Goal: Check status: Check status

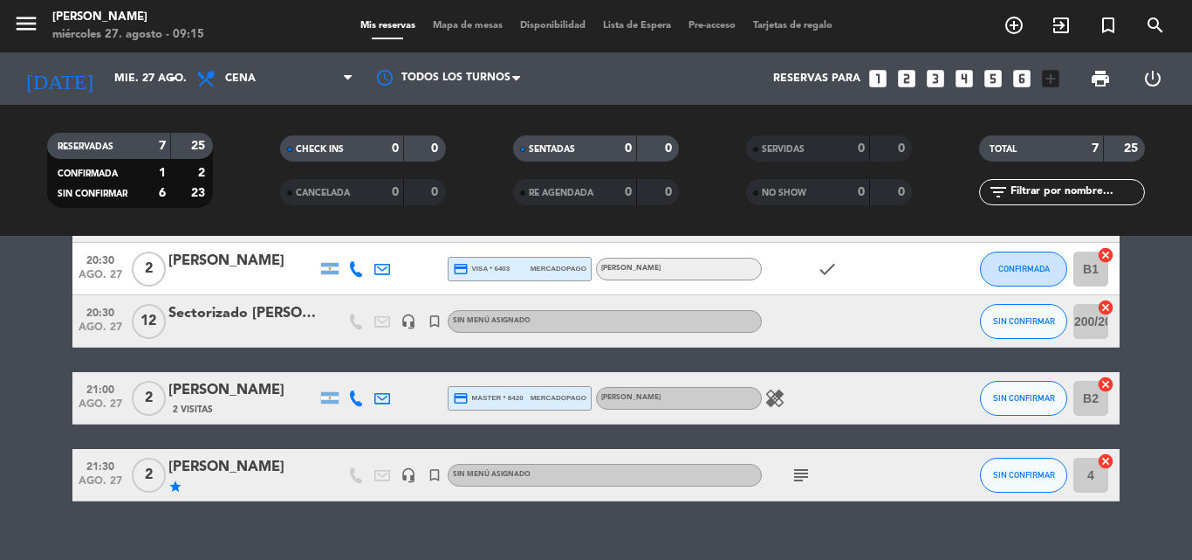
scroll to position [284, 0]
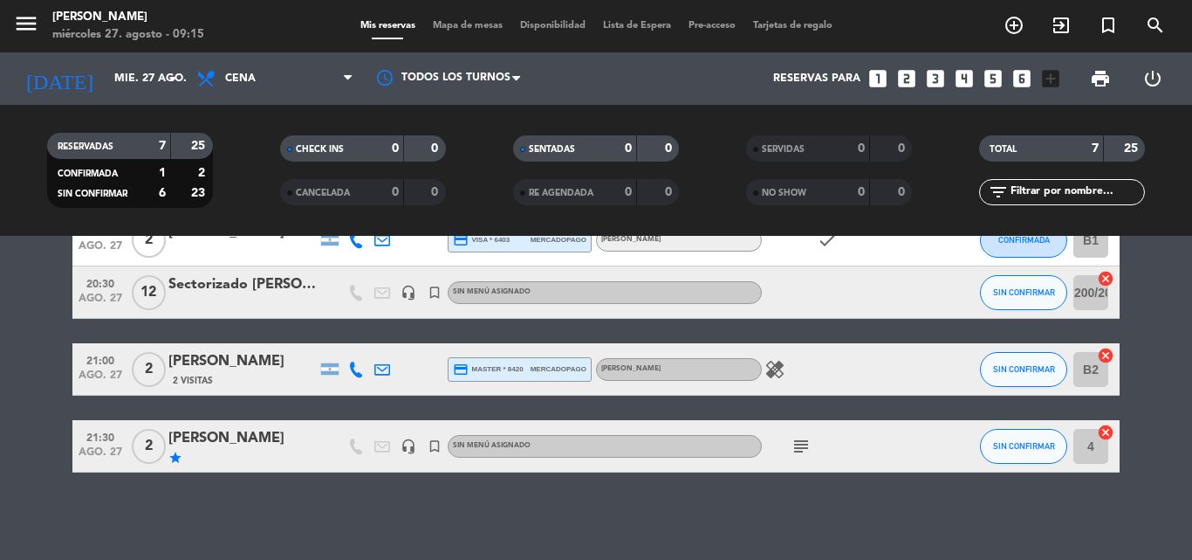
click at [796, 453] on icon "subject" at bounding box center [801, 446] width 21 height 21
click at [796, 450] on icon "subject" at bounding box center [801, 446] width 21 height 21
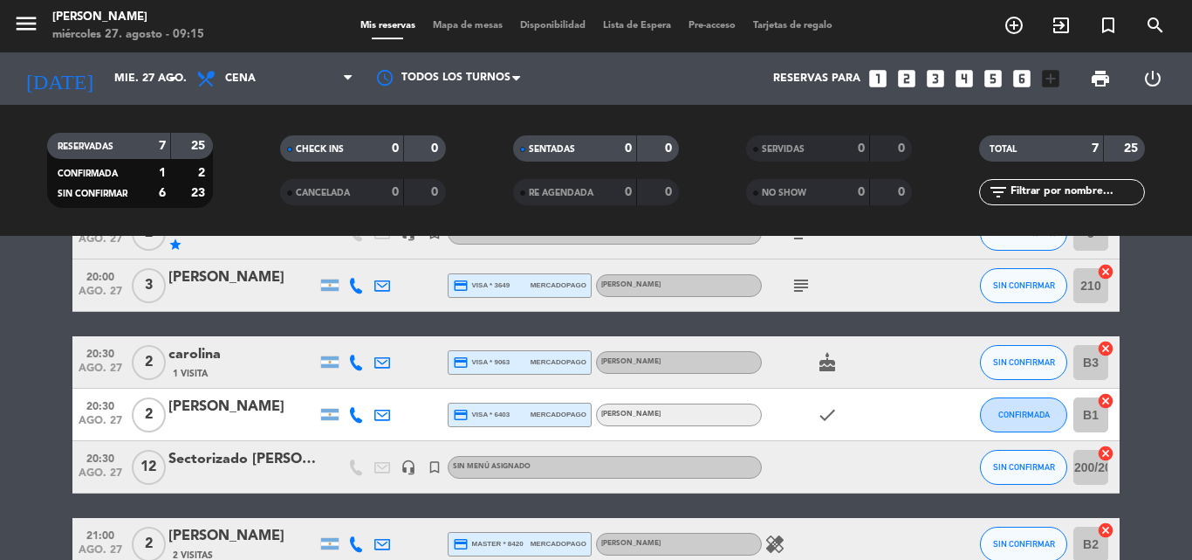
scroll to position [22, 0]
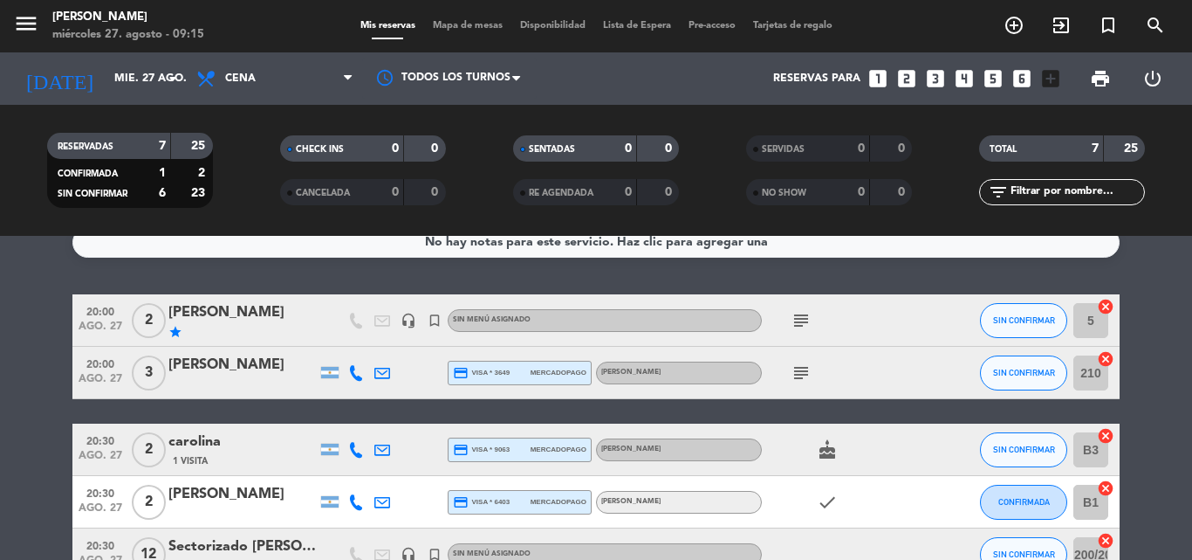
click at [797, 376] on icon "subject" at bounding box center [801, 372] width 21 height 21
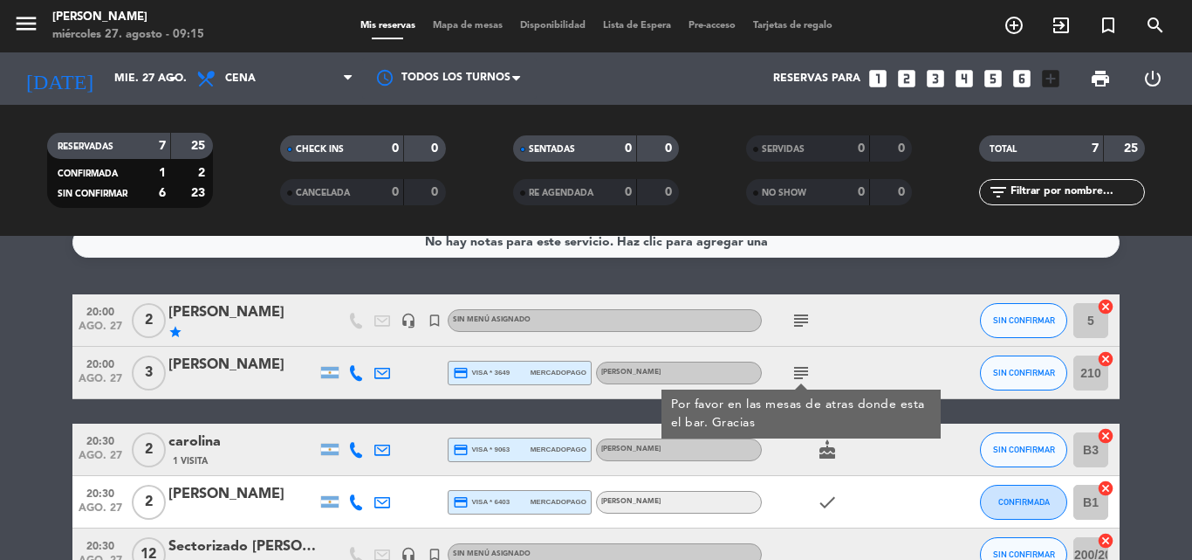
click at [800, 363] on icon "subject" at bounding box center [801, 372] width 21 height 21
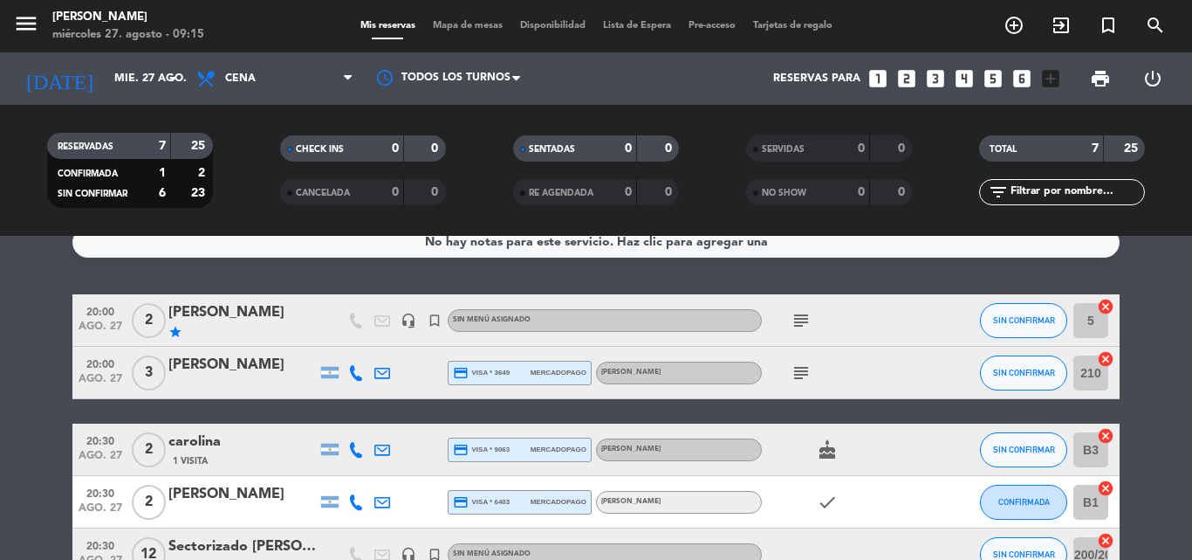
click at [803, 319] on icon "subject" at bounding box center [801, 320] width 21 height 21
click at [168, 72] on icon "arrow_drop_down" at bounding box center [172, 78] width 21 height 21
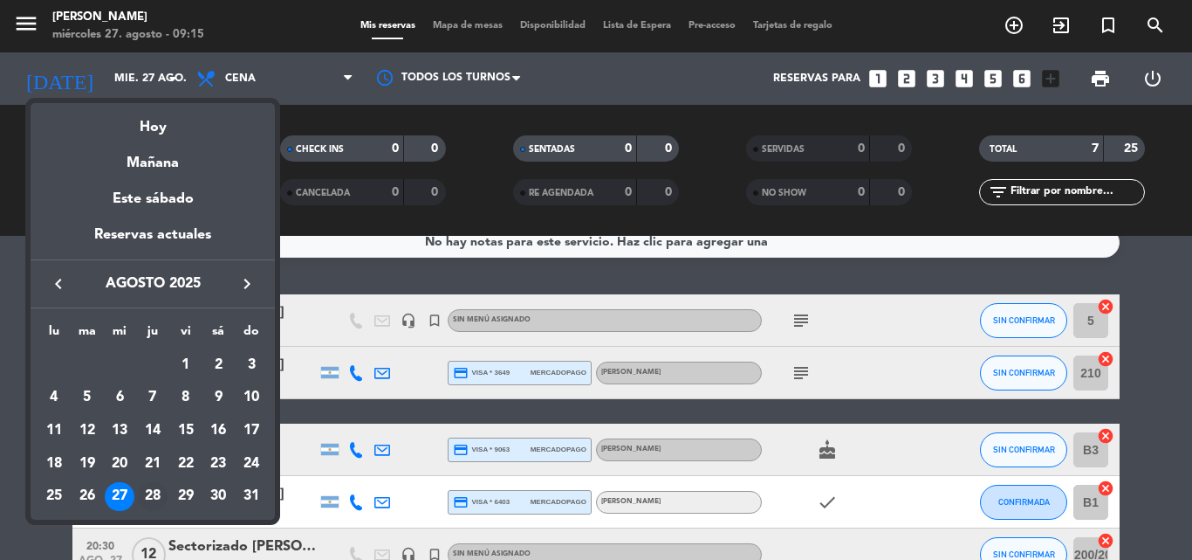
click at [155, 491] on div "28" at bounding box center [153, 497] width 30 height 30
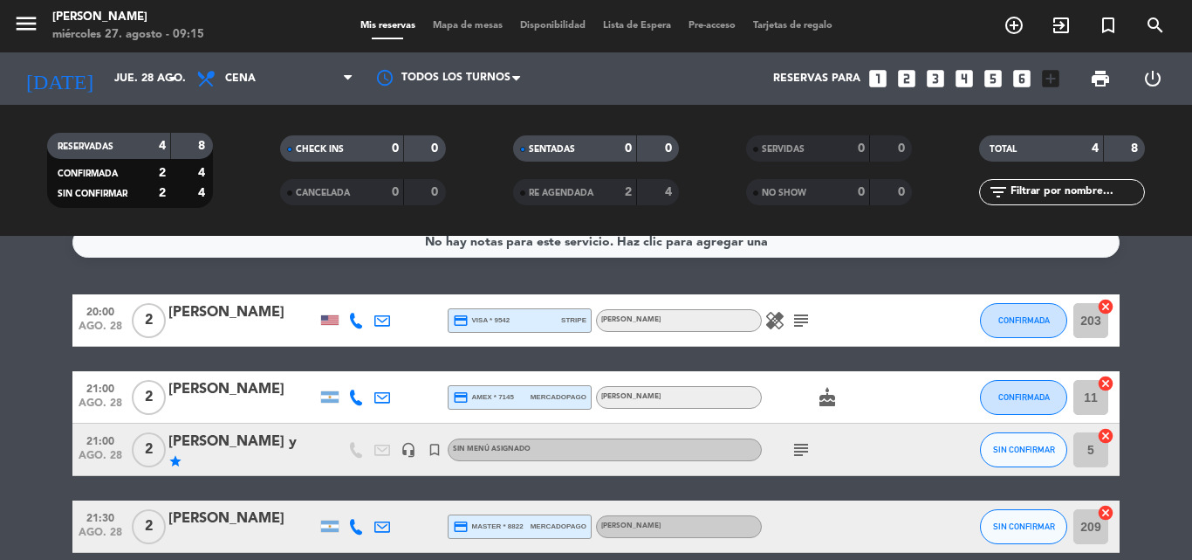
scroll to position [102, 0]
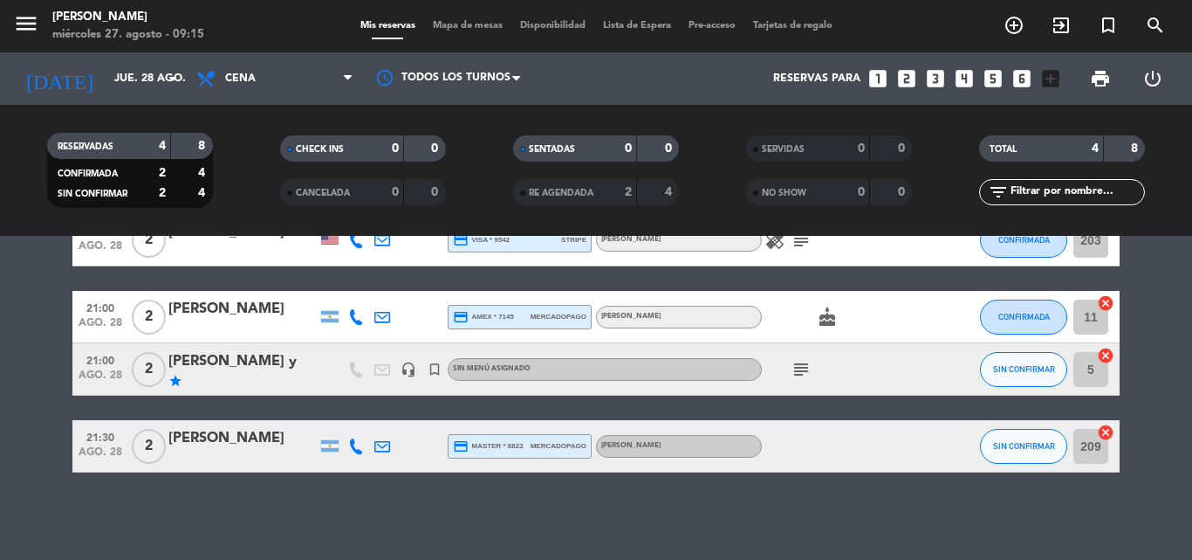
click at [800, 369] on icon "subject" at bounding box center [801, 369] width 21 height 21
click at [799, 364] on icon "subject" at bounding box center [801, 369] width 21 height 21
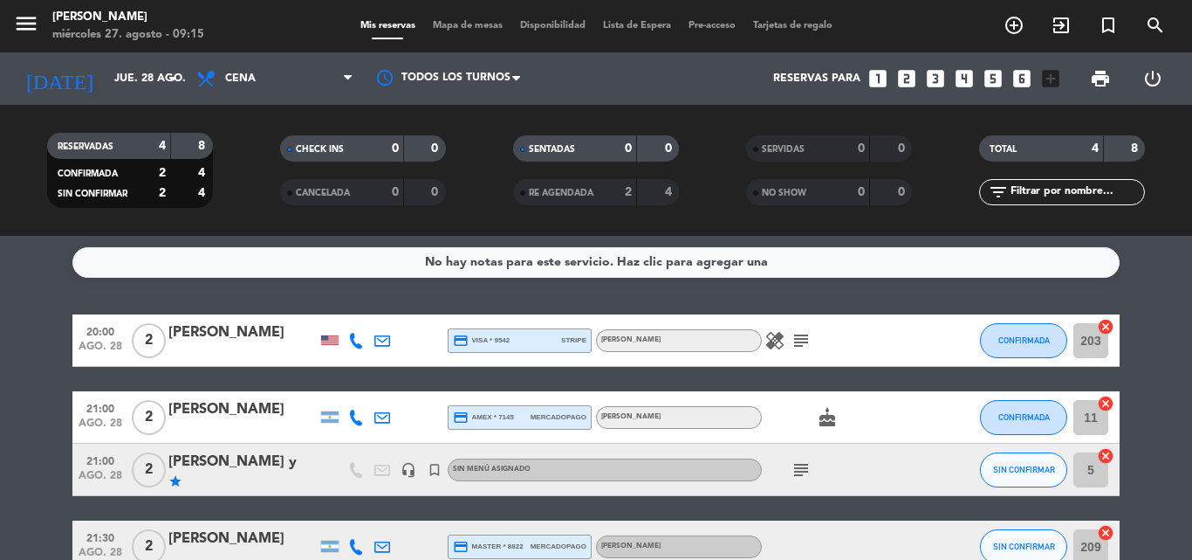
scroll to position [0, 0]
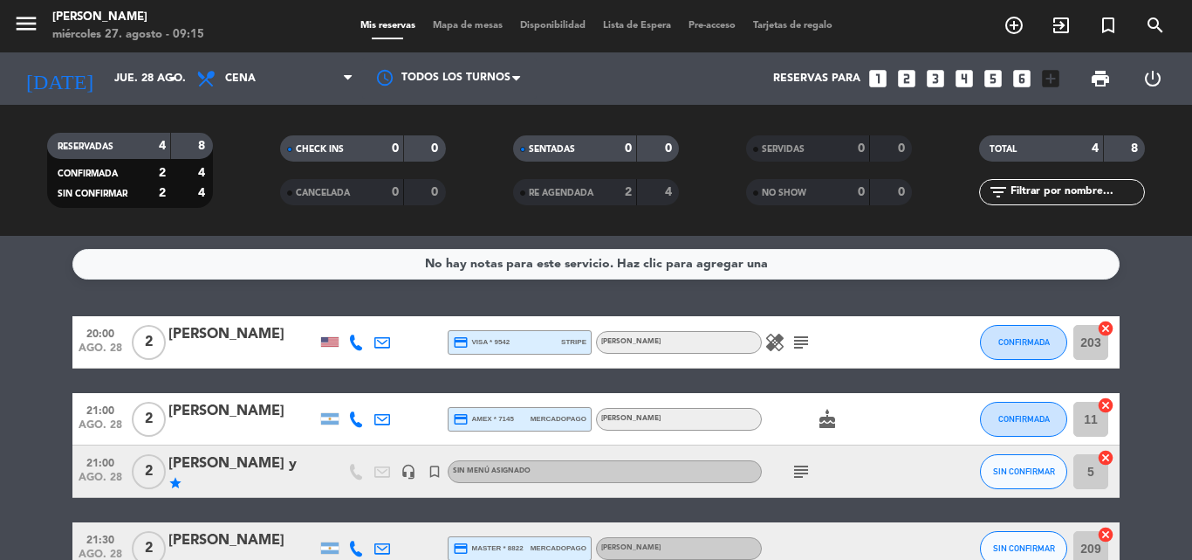
click at [795, 347] on icon "subject" at bounding box center [801, 342] width 21 height 21
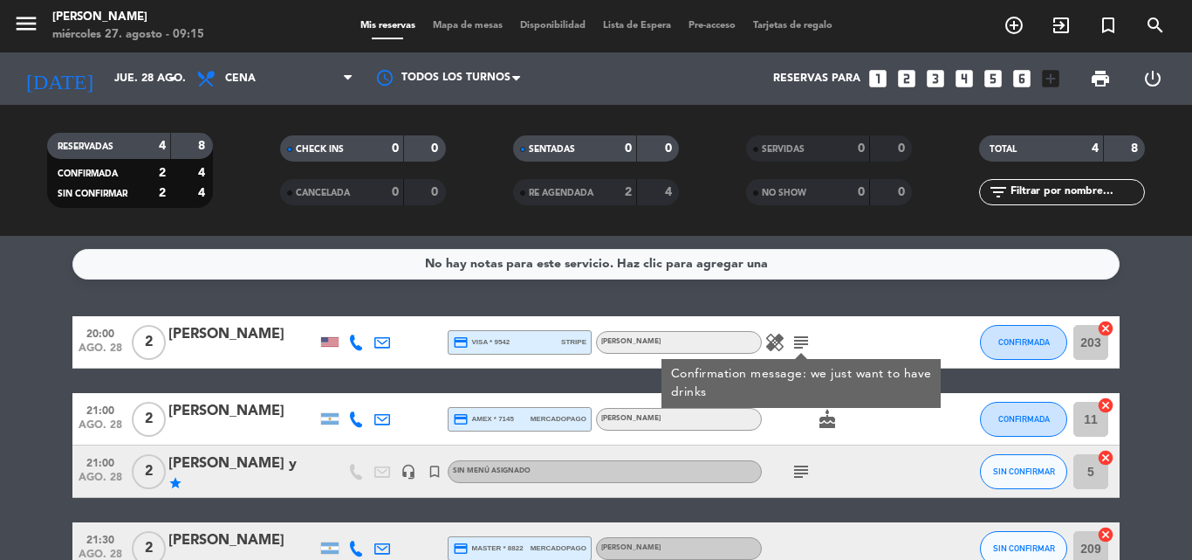
click at [799, 340] on icon "subject" at bounding box center [801, 342] width 21 height 21
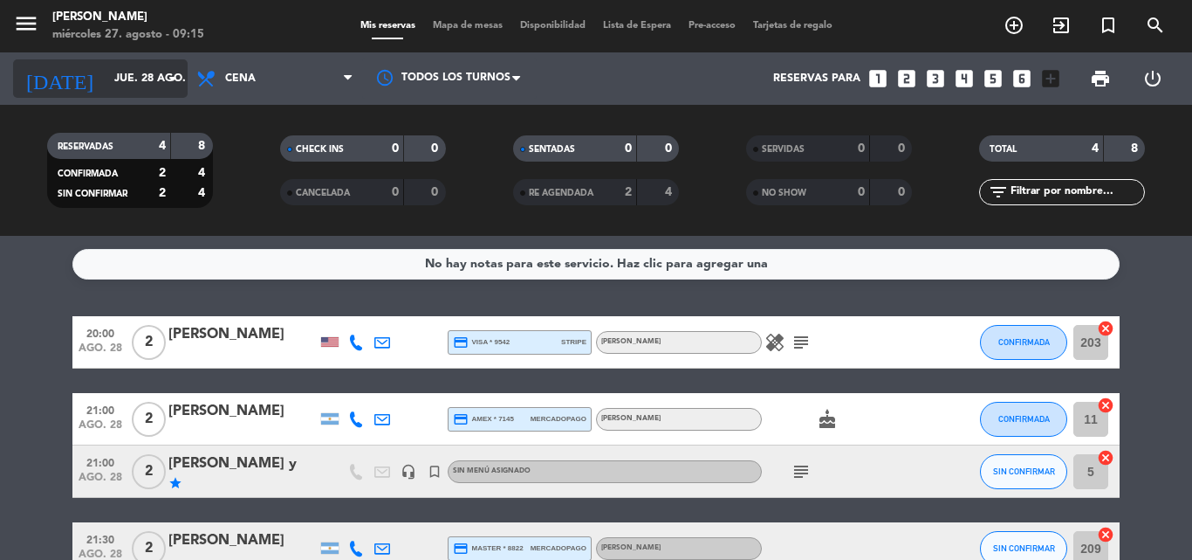
click at [173, 85] on icon "arrow_drop_down" at bounding box center [172, 78] width 21 height 21
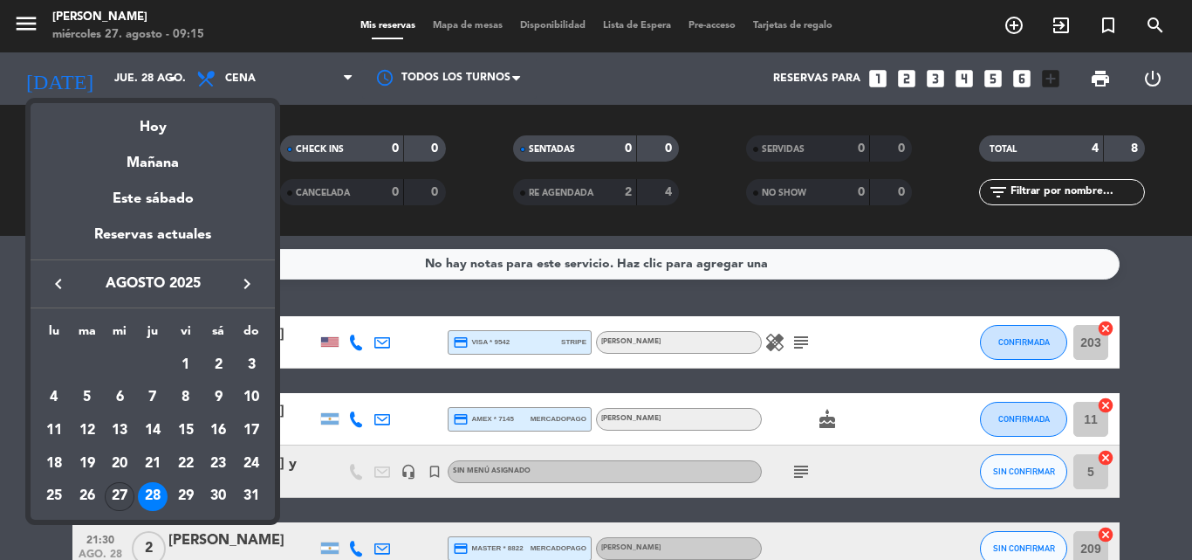
click at [120, 494] on div "27" at bounding box center [120, 497] width 30 height 30
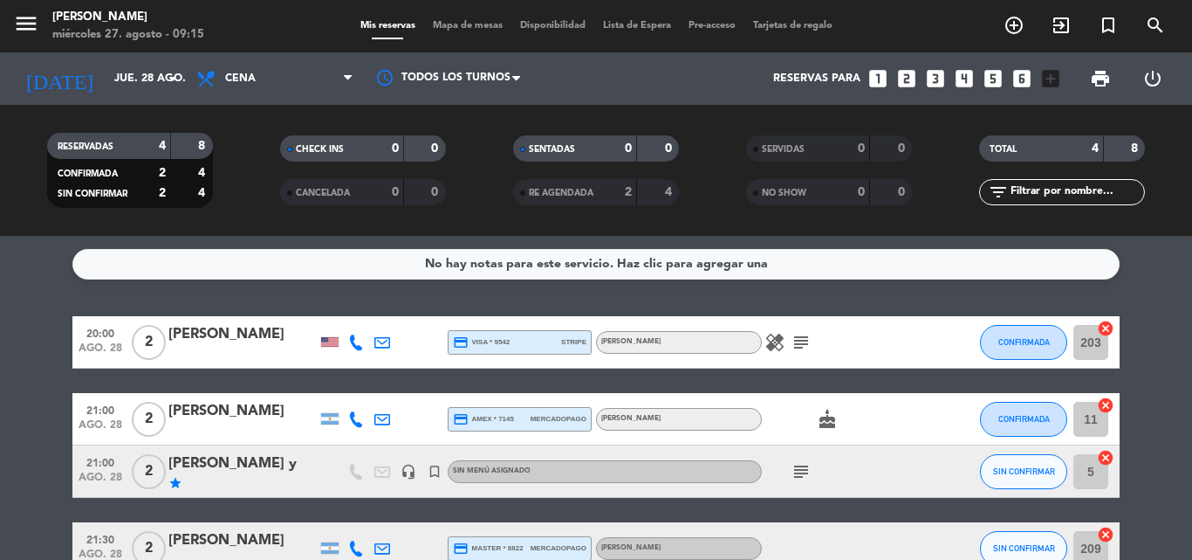
type input "mié. 27 ago."
